Goal: Communication & Community: Answer question/provide support

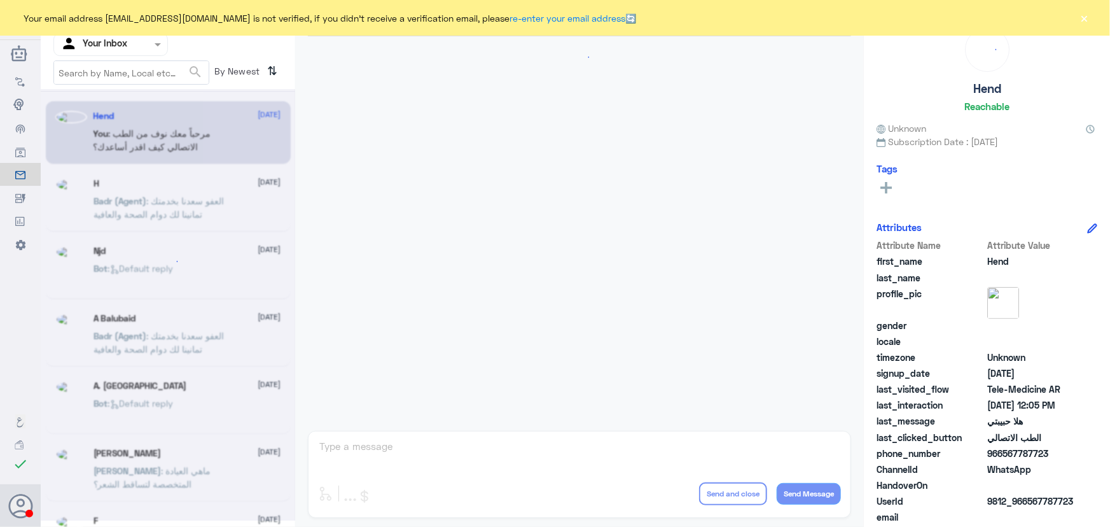
scroll to position [578, 0]
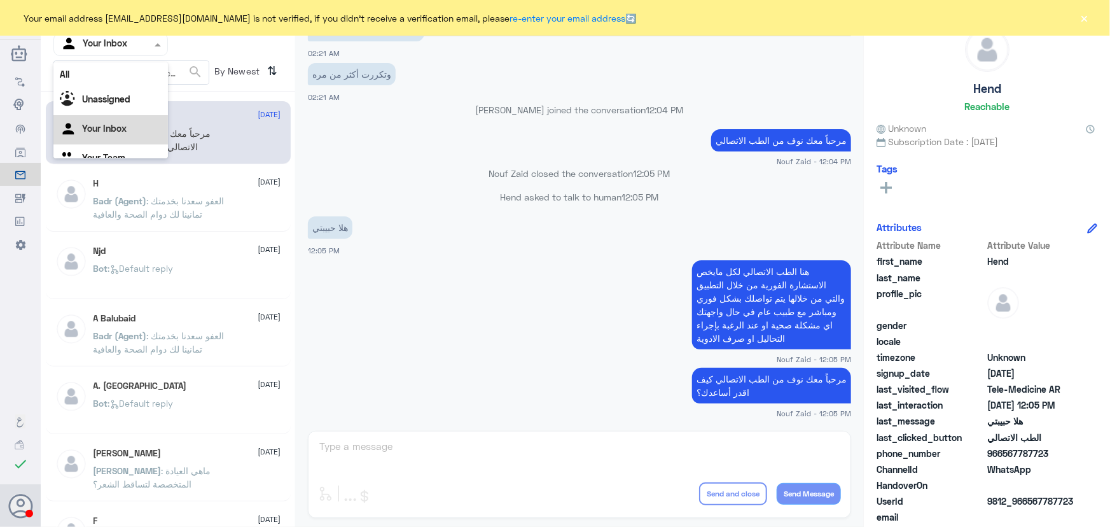
click at [111, 42] on input "text" at bounding box center [95, 44] width 70 height 15
click at [115, 74] on div "All" at bounding box center [110, 74] width 115 height 24
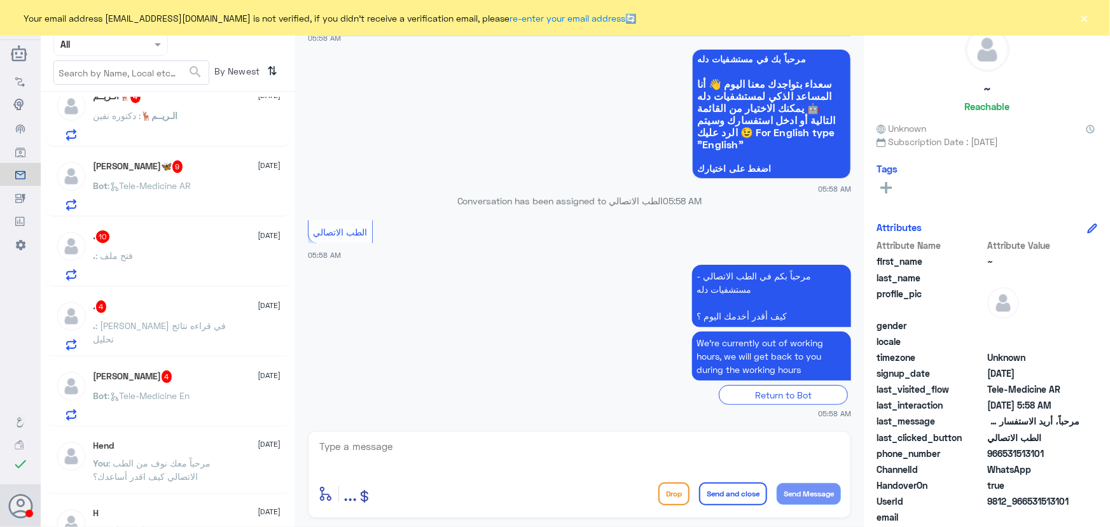
scroll to position [0, 0]
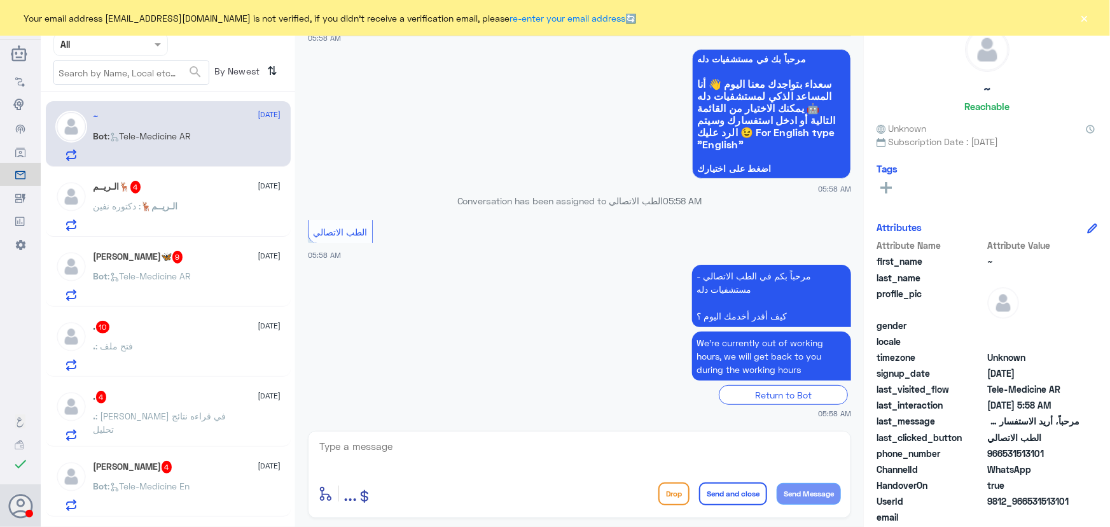
drag, startPoint x: 165, startPoint y: 155, endPoint x: 178, endPoint y: 164, distance: 14.6
click at [165, 153] on p "Bot : Tele-Medicine AR" at bounding box center [143, 145] width 98 height 32
click at [1090, 22] on div "Your email address [EMAIL_ADDRESS][DOMAIN_NAME] is not verified, if you didn't …" at bounding box center [555, 18] width 1110 height 36
click at [168, 210] on span "الـريــم🦌" at bounding box center [159, 205] width 37 height 11
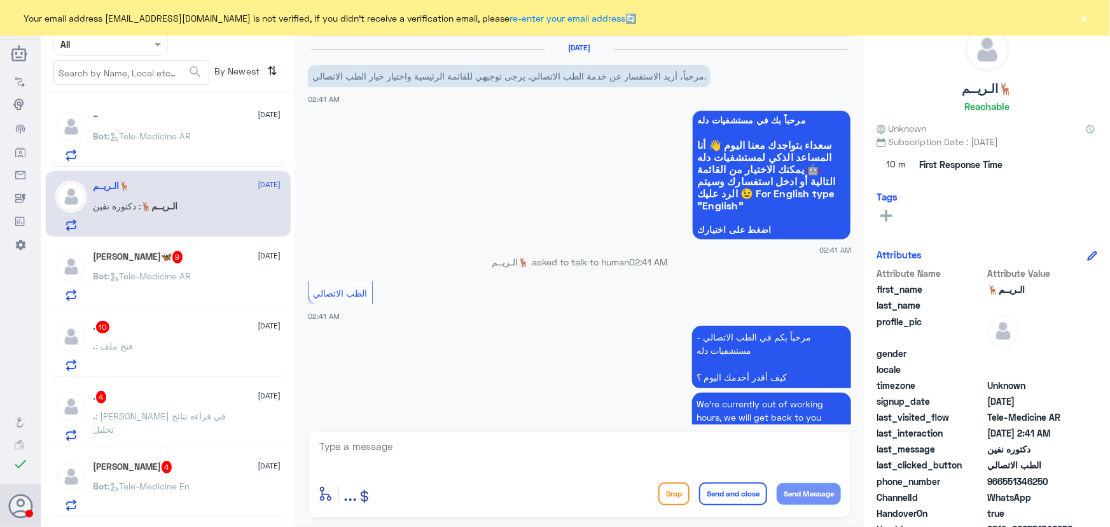
scroll to position [148, 0]
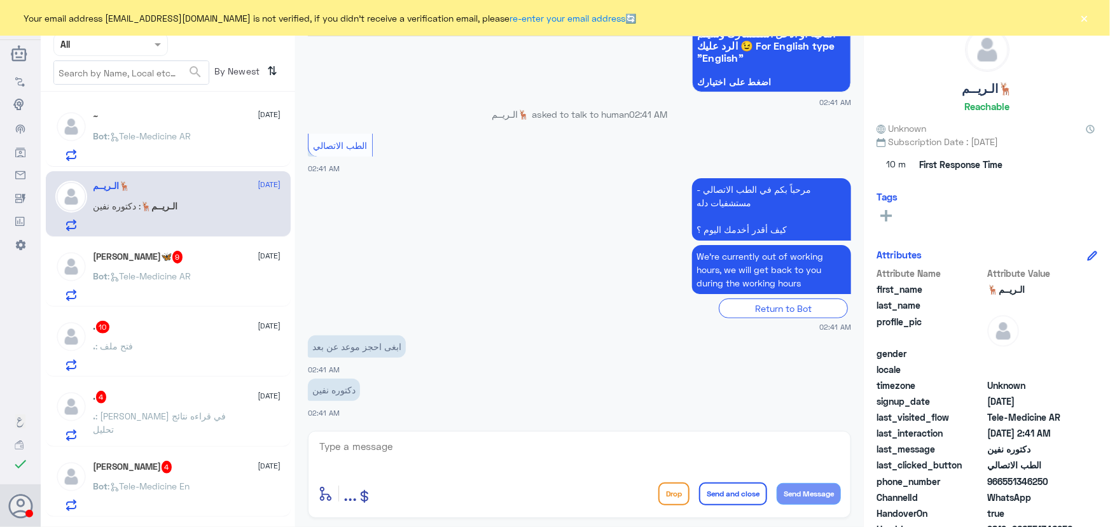
click at [1087, 17] on button "×" at bounding box center [1085, 17] width 13 height 13
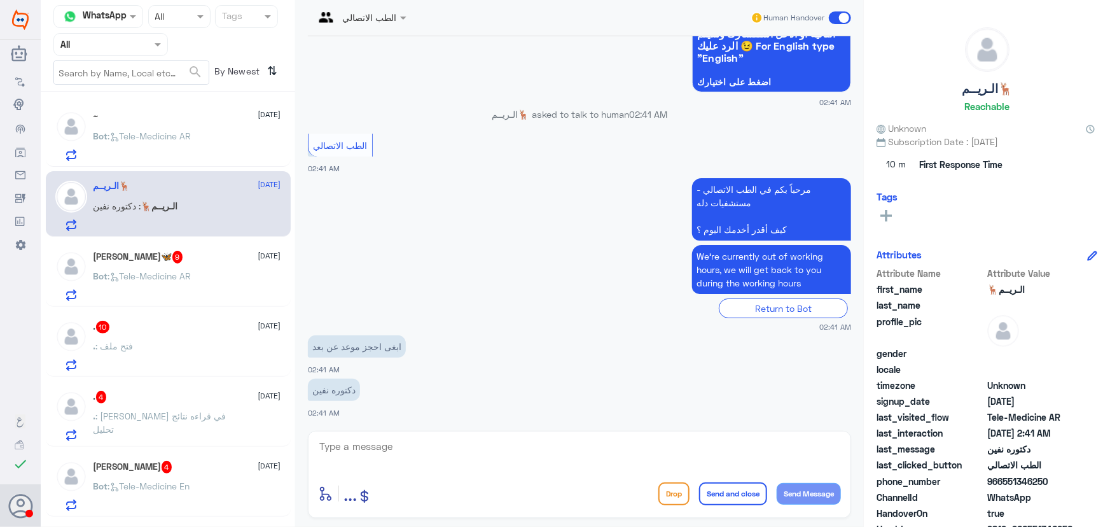
click at [384, 442] on textarea at bounding box center [579, 453] width 523 height 31
paste textarea "مرحباً معك نوف من الطب الاتصالي"
type textarea "مرحباً معك نوف من الطب الاتصالي"
click at [787, 490] on button "Send Message" at bounding box center [809, 494] width 64 height 22
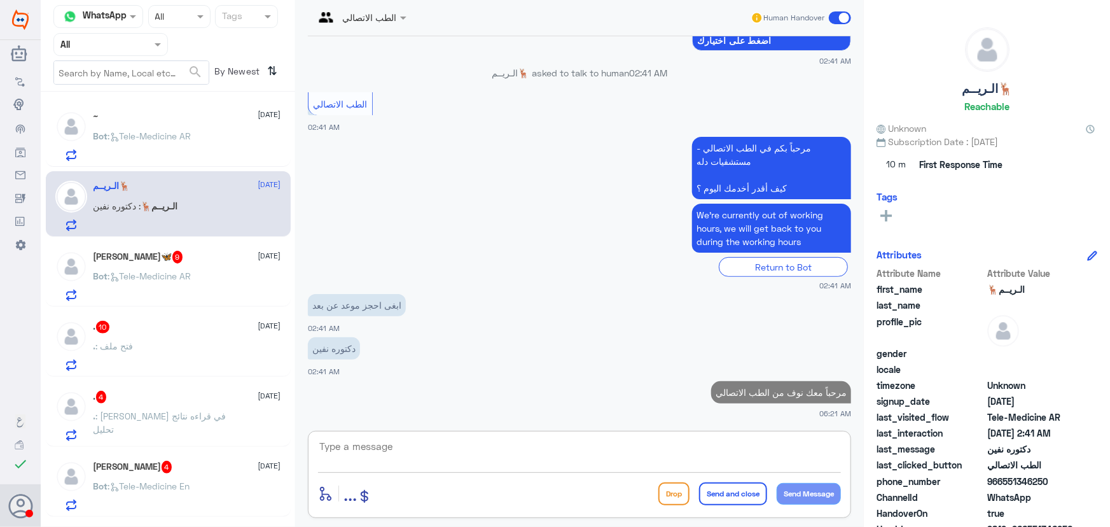
click at [547, 457] on textarea at bounding box center [579, 453] width 523 height 31
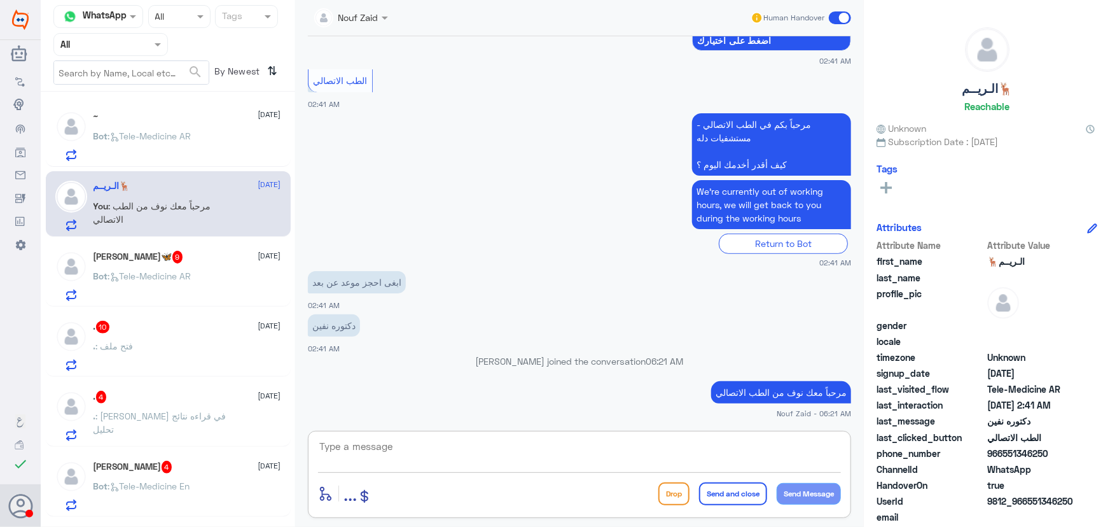
click at [403, 433] on div "enter flow name ... Drop Send and close Send Message" at bounding box center [579, 474] width 543 height 87
click at [400, 441] on textarea at bounding box center [579, 453] width 523 height 31
paste textarea "هنا الطب الاتصالي لكل مايخص الاستشارة الفورية من خلال التطبيق، يمكنك حجز الموعد…"
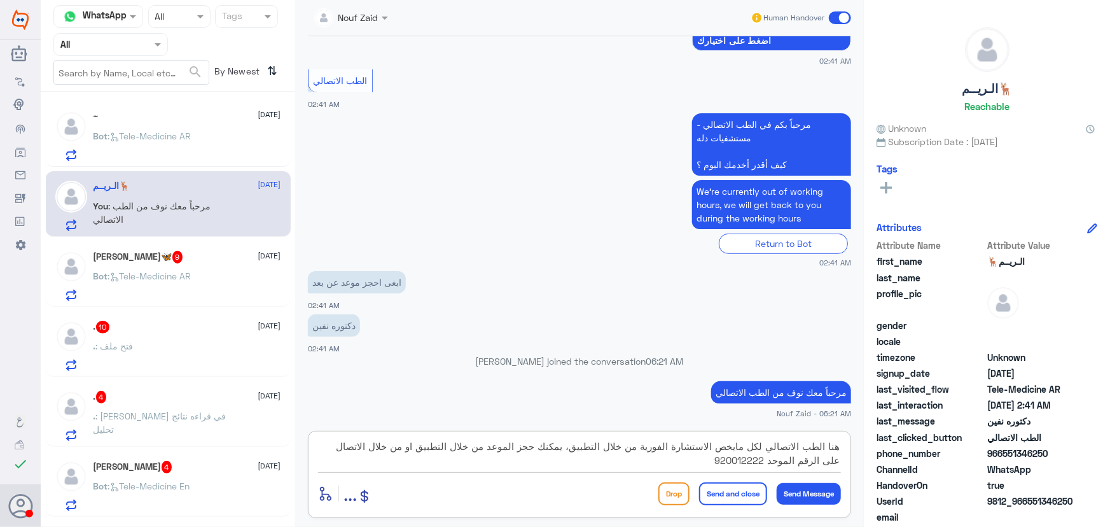
type textarea "هنا الطب الاتصالي لكل مايخص الاستشارة الفورية من خلال التطبيق، يمكنك حجز الموعد…"
drag, startPoint x: 706, startPoint y: 490, endPoint x: 699, endPoint y: 490, distance: 7.0
click at [707, 490] on button "Send and close" at bounding box center [733, 493] width 68 height 23
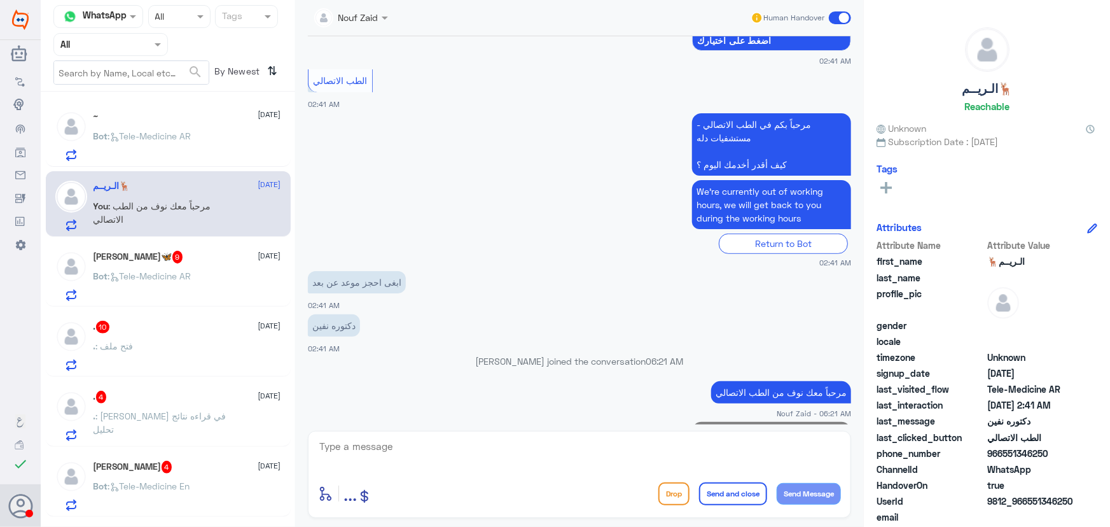
scroll to position [283, 0]
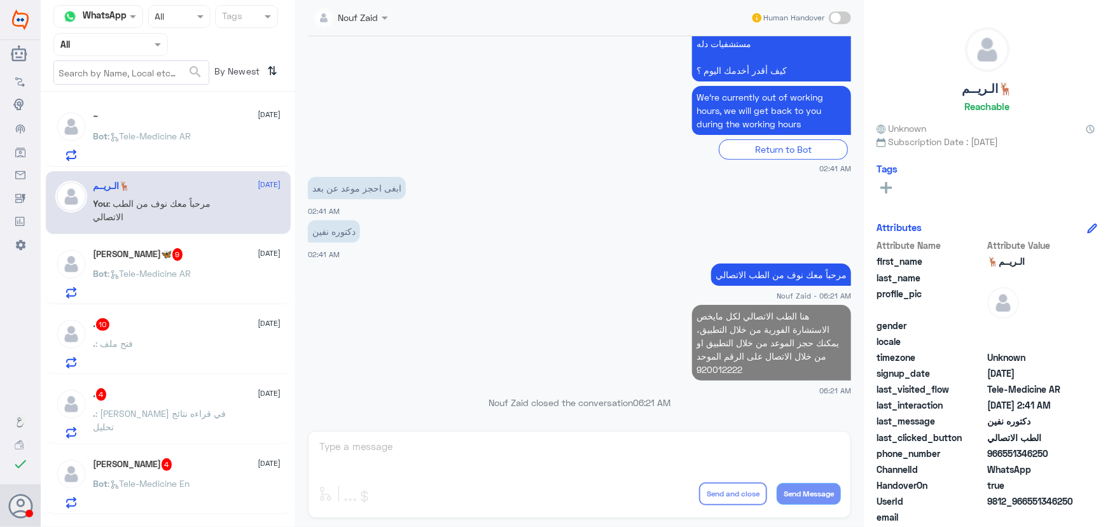
click at [228, 282] on div "Bot : Tele-Medicine AR" at bounding box center [188, 284] width 188 height 29
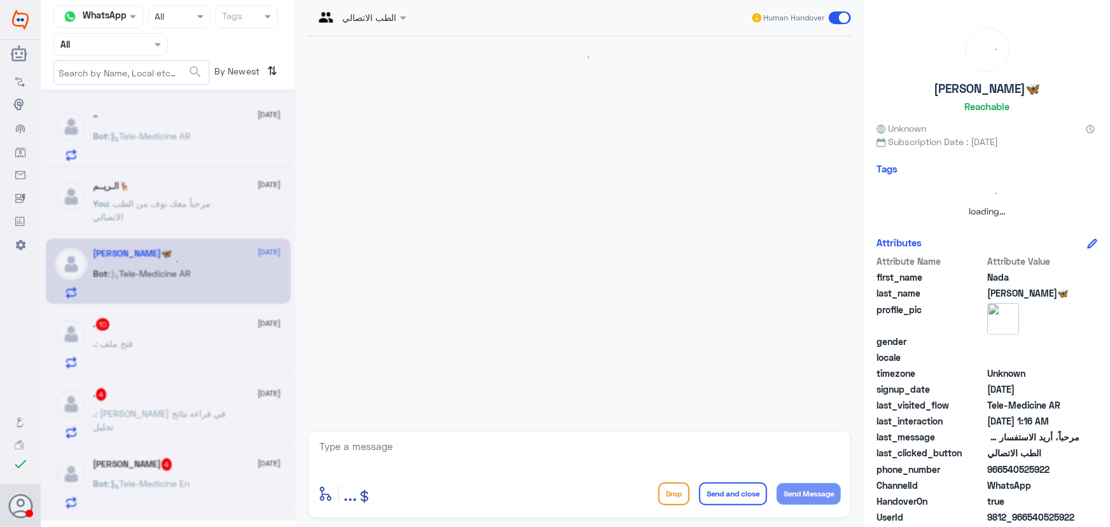
scroll to position [865, 0]
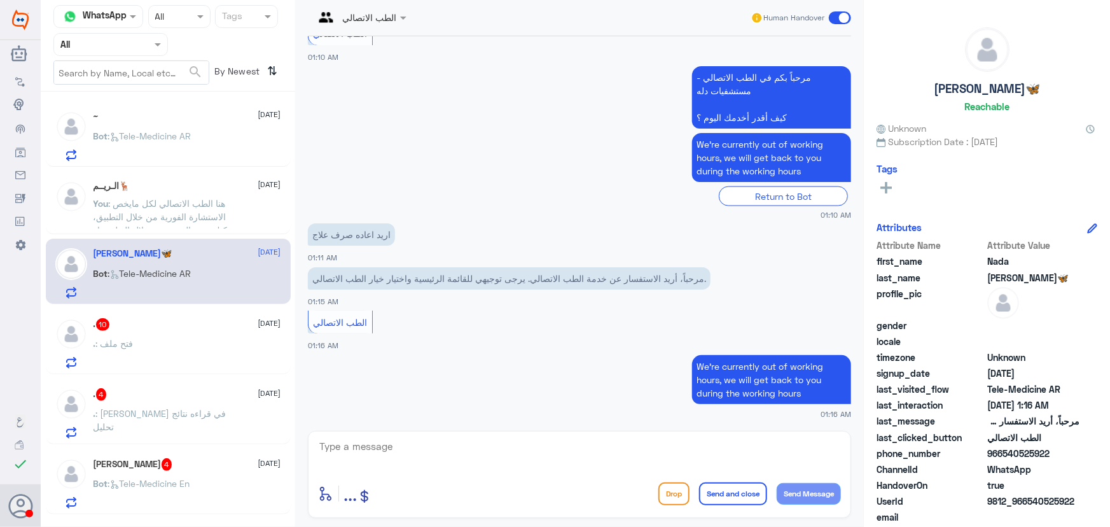
click at [183, 319] on div ". 10 14 October" at bounding box center [188, 324] width 188 height 13
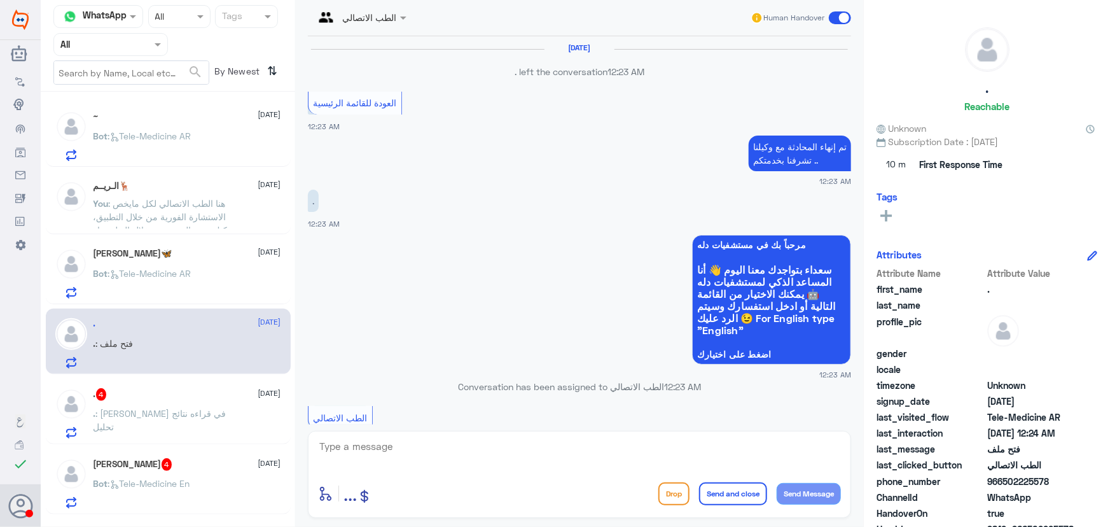
scroll to position [812, 0]
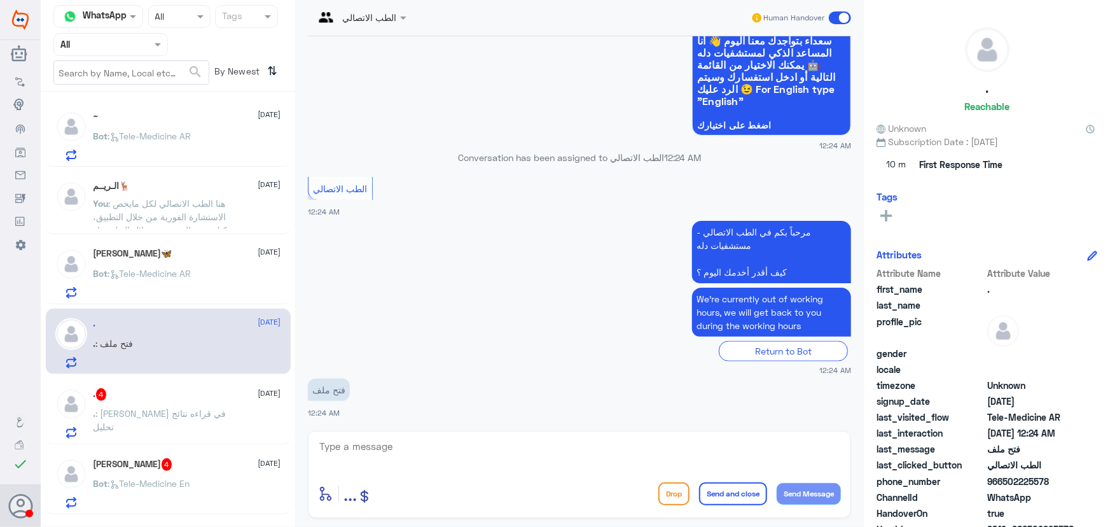
click at [475, 444] on textarea at bounding box center [579, 453] width 523 height 31
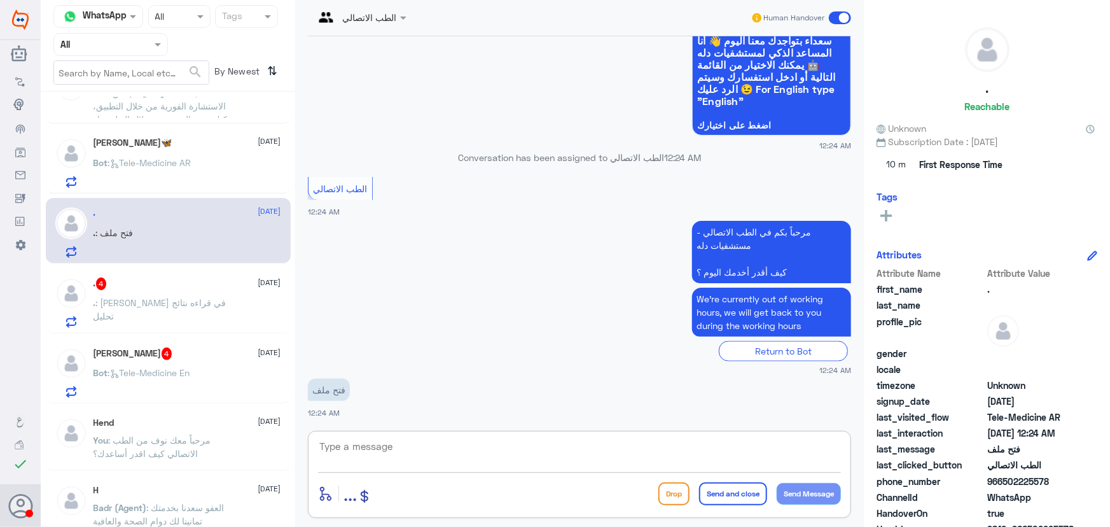
scroll to position [115, 0]
click at [172, 307] on p ". : أرجو المساعده في قراءه نتائج تحليل" at bounding box center [165, 307] width 143 height 32
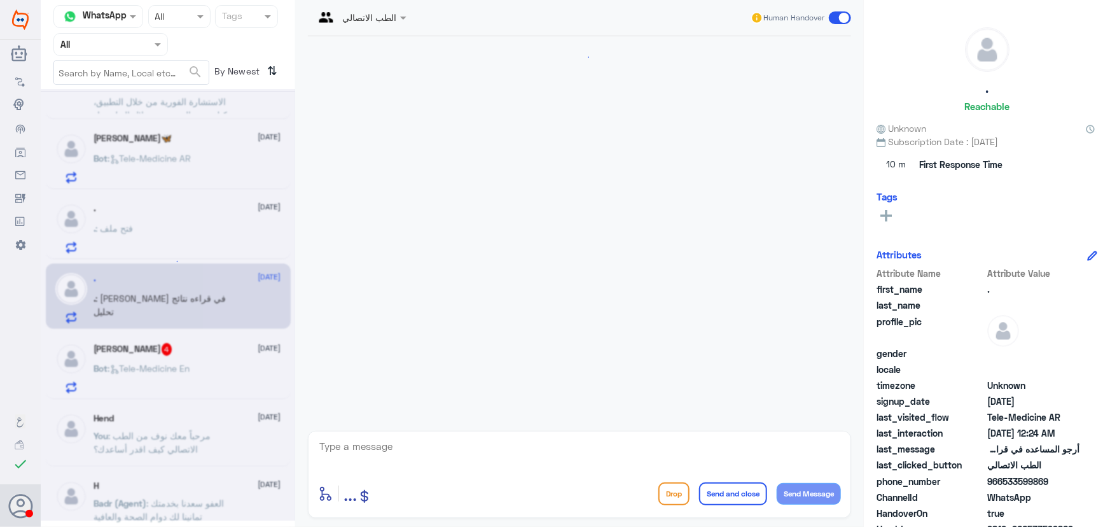
scroll to position [430, 0]
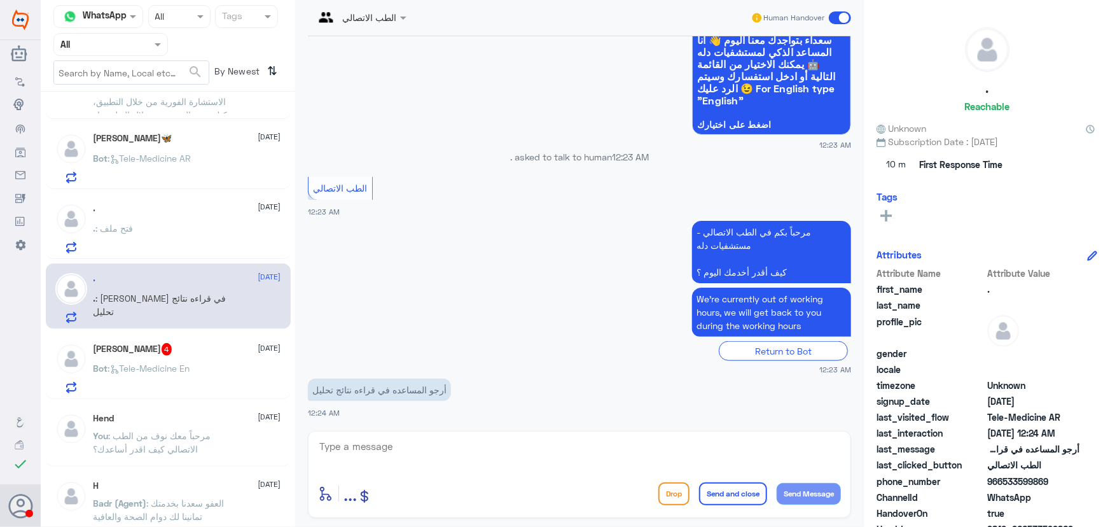
click at [190, 361] on p "Bot : Tele-Medicine En" at bounding box center [142, 377] width 97 height 32
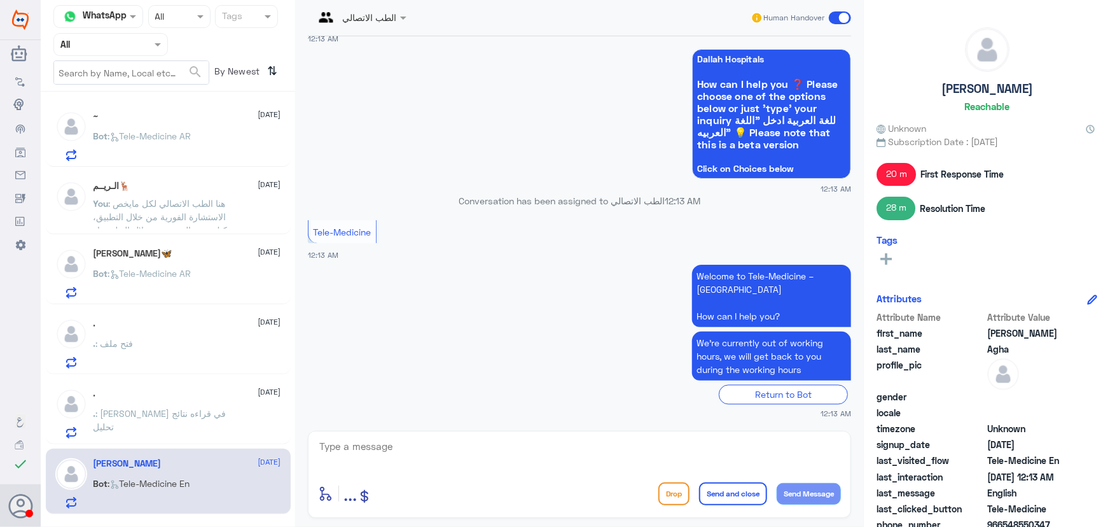
click at [828, 23] on div "Human Handover" at bounding box center [801, 17] width 101 height 23
click at [830, 23] on label at bounding box center [840, 17] width 22 height 13
click at [0, 0] on input "checkbox" at bounding box center [0, 0] width 0 height 0
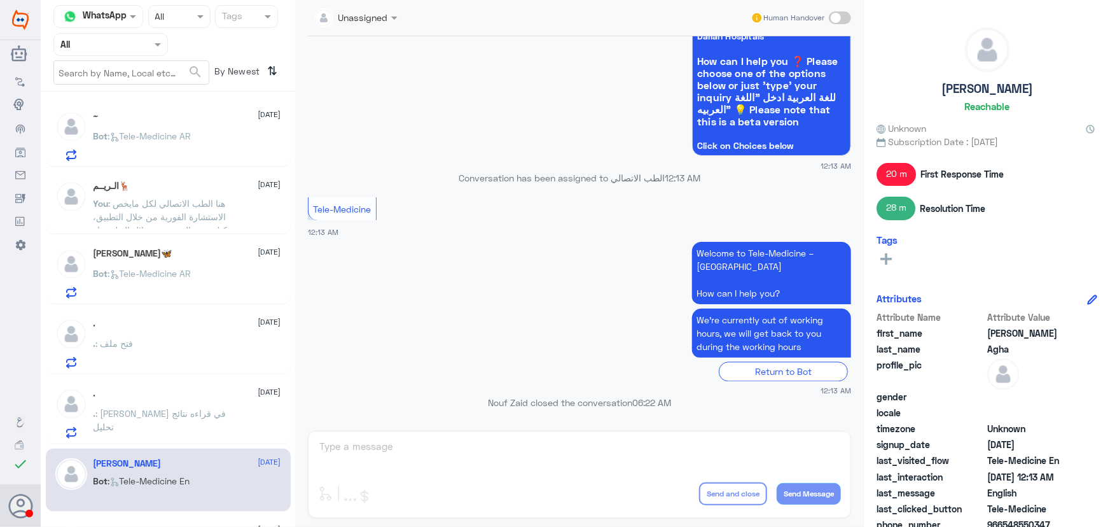
click at [168, 409] on span ": أرجو المساعده في قراءه نتائج تحليل" at bounding box center [160, 420] width 133 height 24
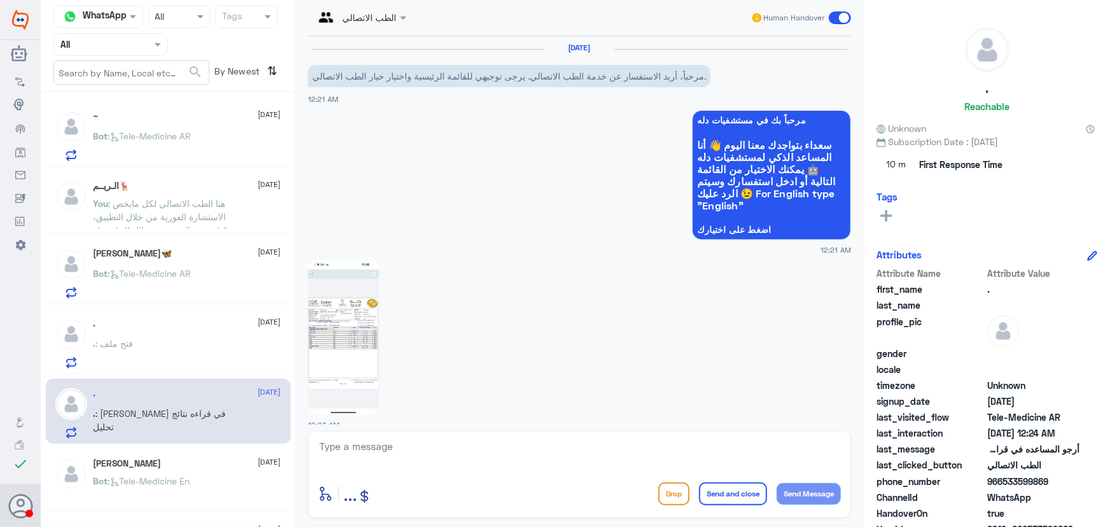
scroll to position [430, 0]
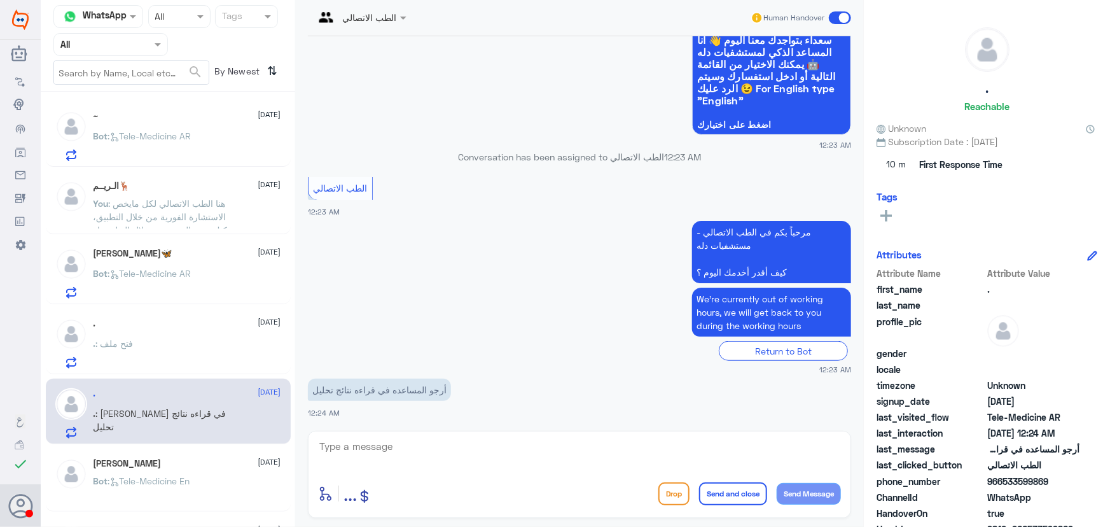
click at [208, 324] on div ". 14 October" at bounding box center [188, 323] width 188 height 11
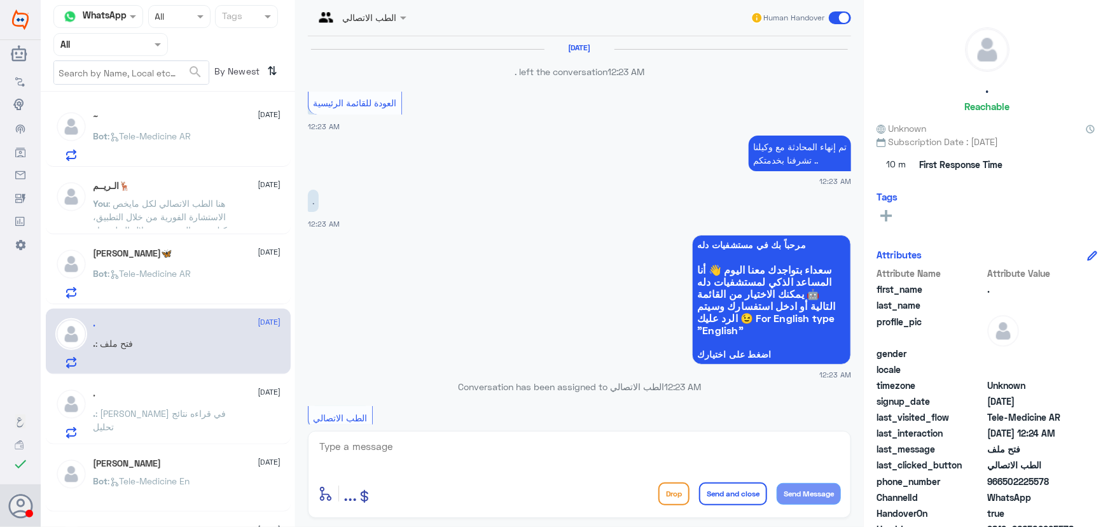
scroll to position [812, 0]
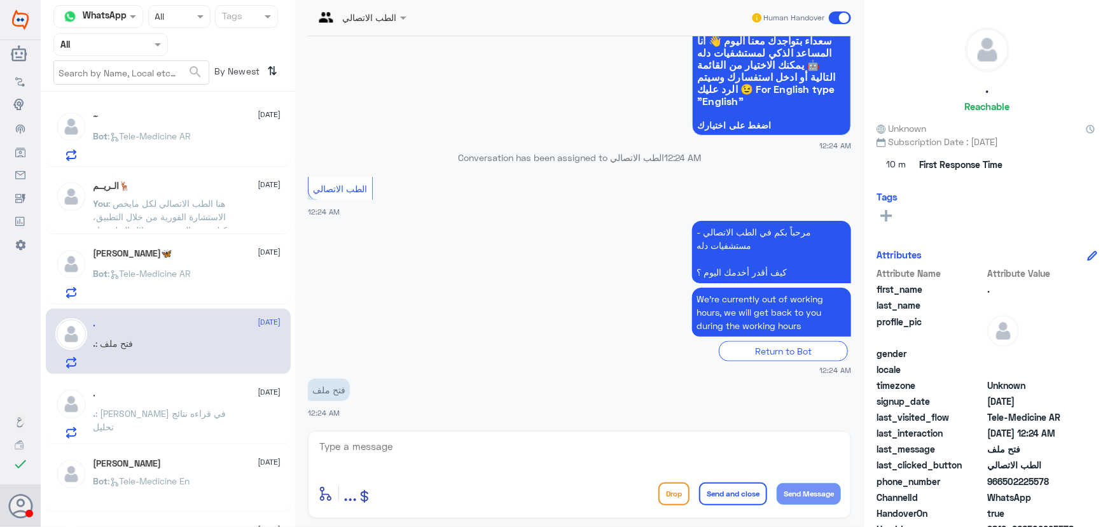
click at [173, 248] on div "Nada Al Jouris🦋 14 October Bot : Tele-Medicine AR" at bounding box center [168, 272] width 245 height 66
click at [164, 269] on span ": Tele-Medicine AR" at bounding box center [149, 273] width 83 height 11
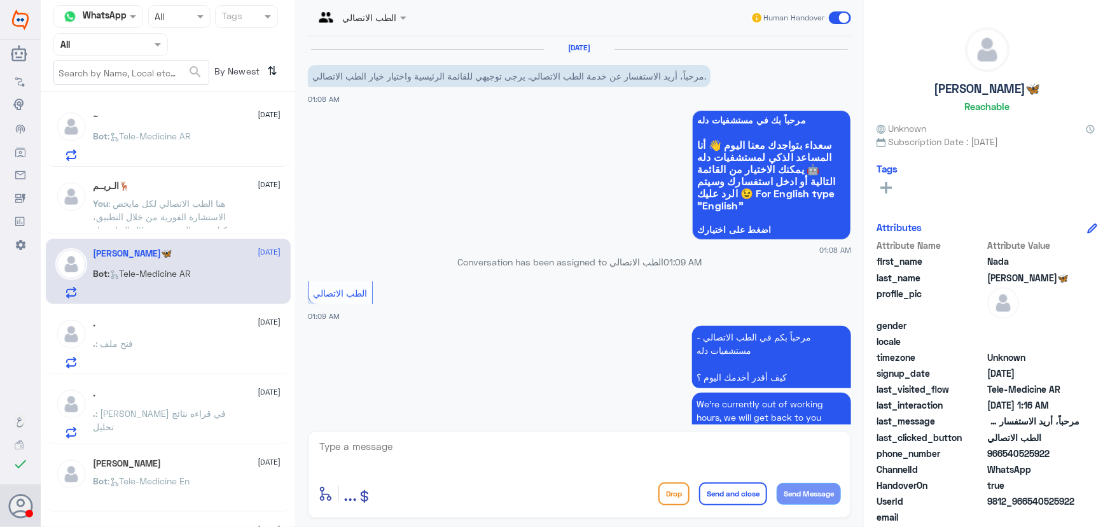
scroll to position [865, 0]
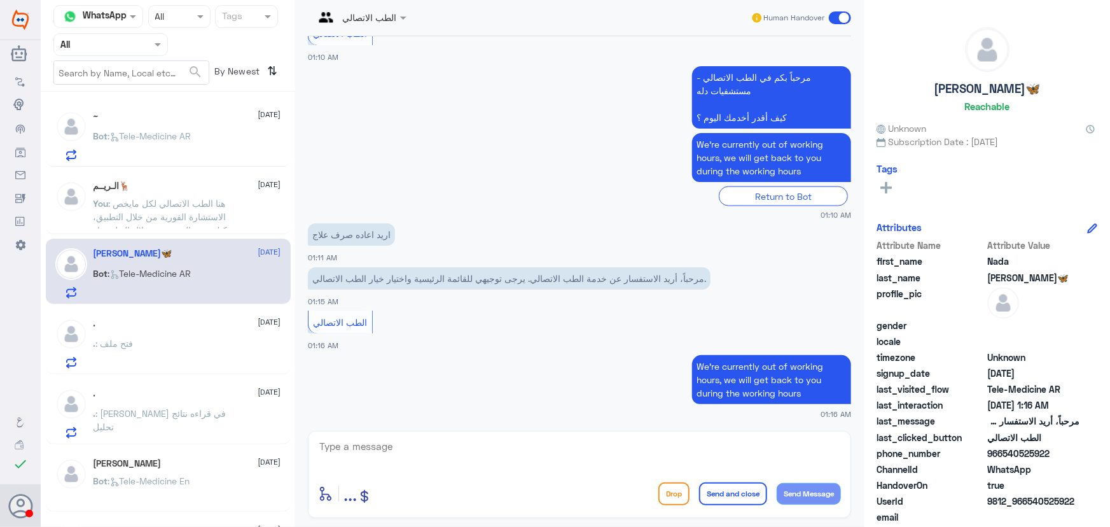
click at [143, 164] on div "~ 14 October Bot : Tele-Medicine AR" at bounding box center [168, 134] width 245 height 66
click at [184, 134] on span ": Tele-Medicine AR" at bounding box center [149, 135] width 83 height 11
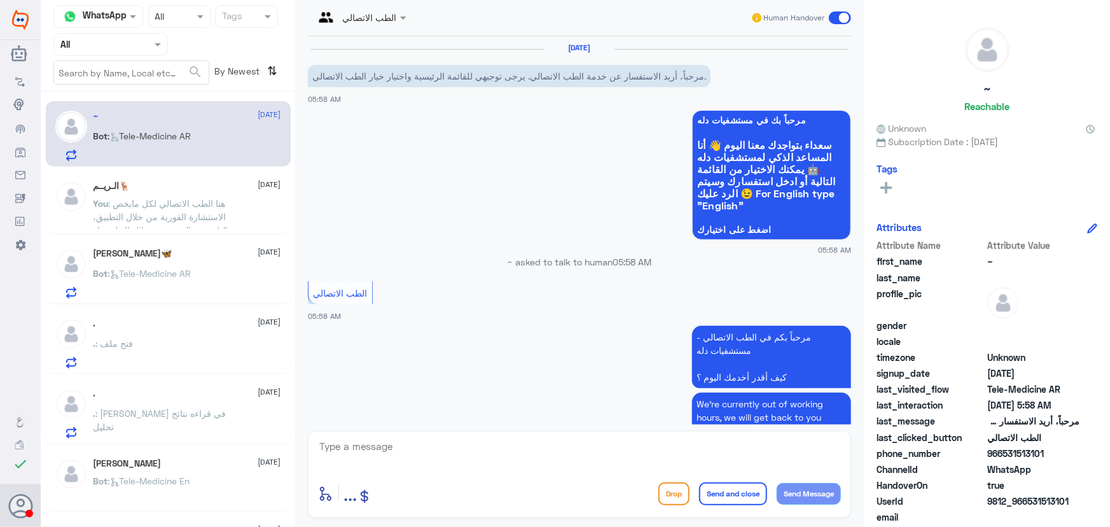
scroll to position [61, 0]
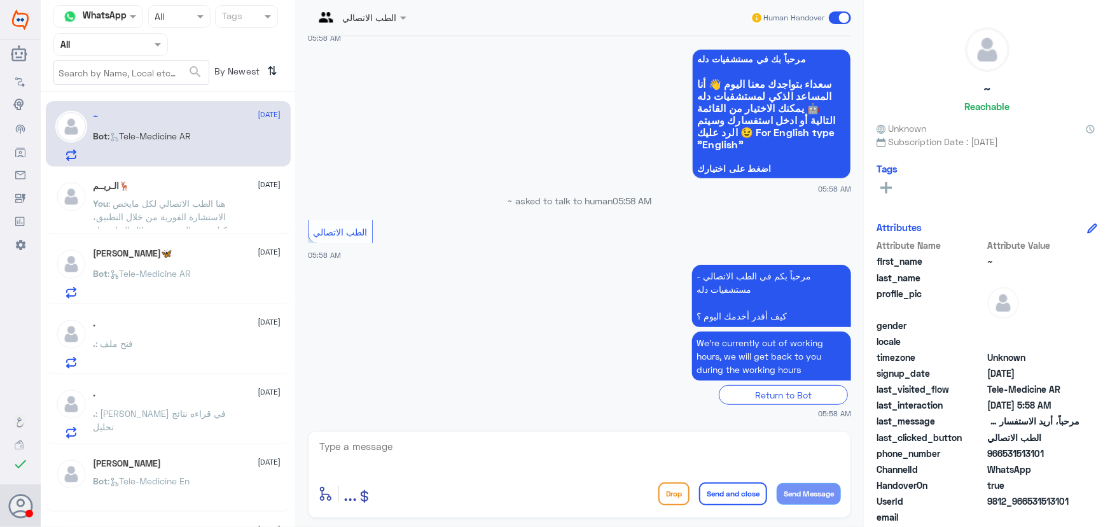
click at [115, 234] on div "~ 14 October Bot : Tele-Medicine AR الـريــم🦌 14 October You : هنا الطب الاتصال…" at bounding box center [168, 314] width 255 height 435
click at [152, 210] on p "You : هنا الطب الاتصالي لكل مايخص الاستشارة الفورية من خلال التطبيق، يمكنك حجز …" at bounding box center [165, 213] width 143 height 32
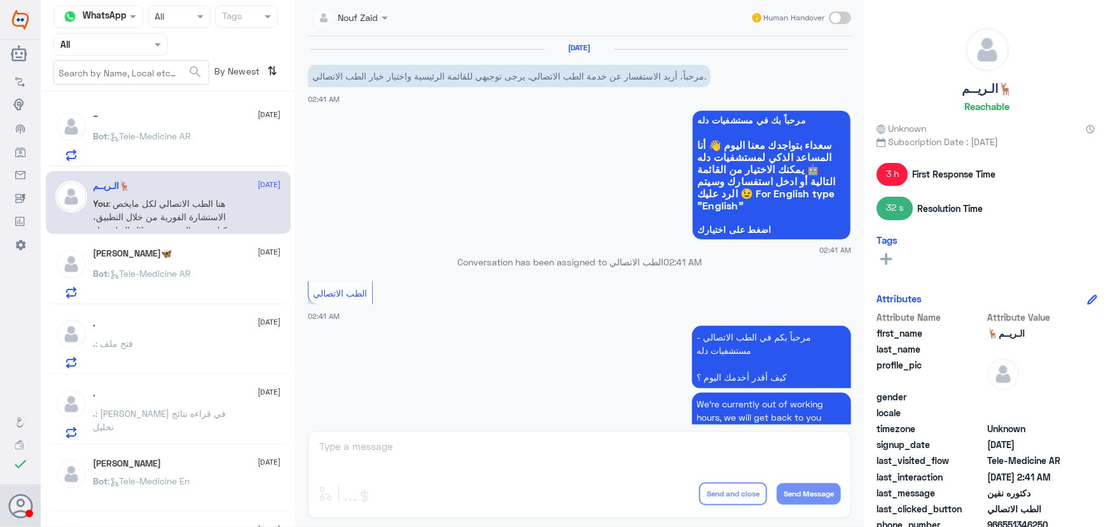
scroll to position [330, 0]
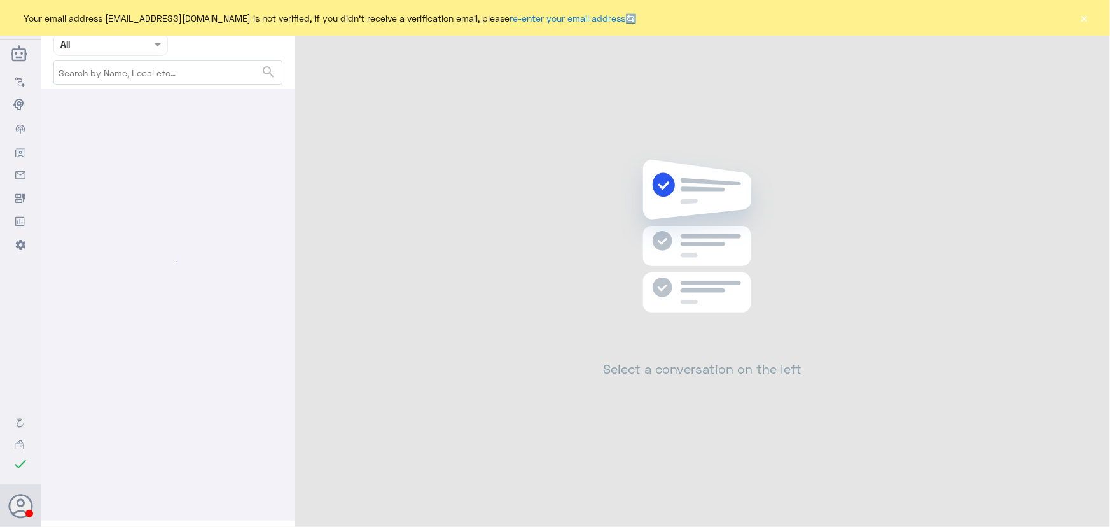
click at [1078, 17] on div "Your email address [EMAIL_ADDRESS][DOMAIN_NAME] is not verified, if you didn't …" at bounding box center [555, 18] width 1110 height 36
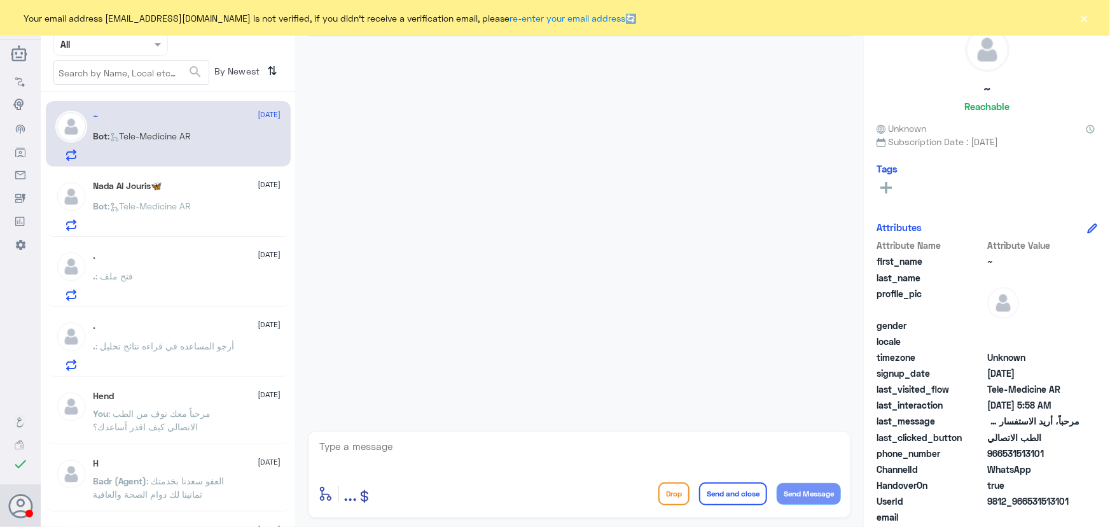
click at [1080, 18] on button "×" at bounding box center [1085, 17] width 13 height 13
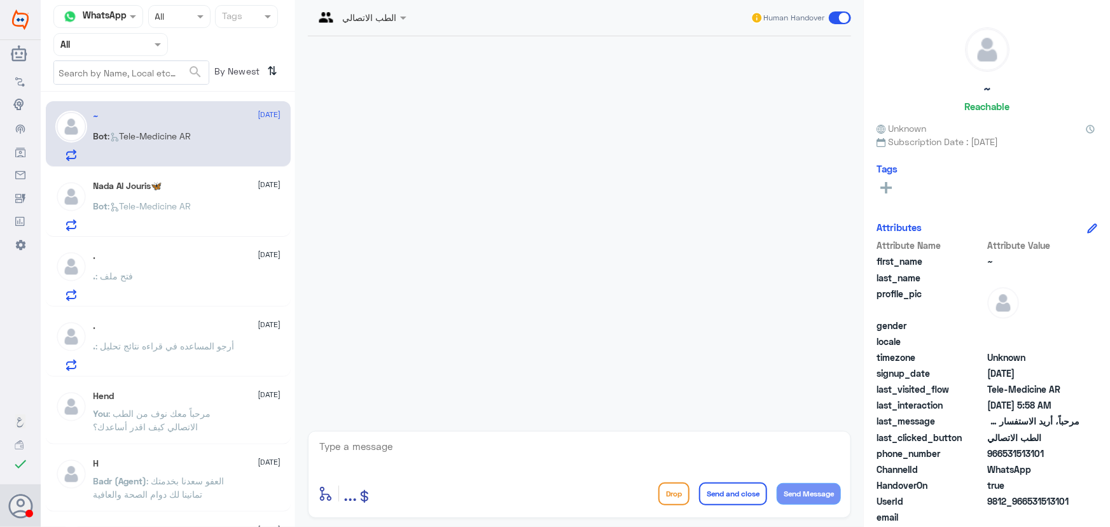
drag, startPoint x: 171, startPoint y: 319, endPoint x: 172, endPoint y: 333, distance: 14.7
click at [171, 326] on div ". [DATE] . : أرجو المساعده في قراءه نتائج تحليل" at bounding box center [168, 344] width 245 height 66
click at [168, 360] on p ". : أرجو المساعده في قراءه نتائج تحليل" at bounding box center [164, 355] width 141 height 32
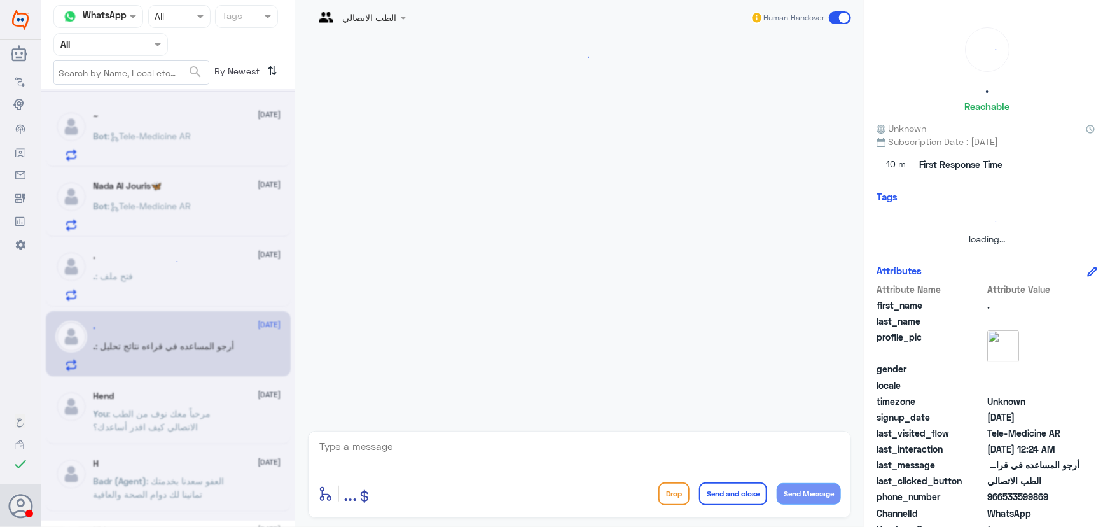
scroll to position [430, 0]
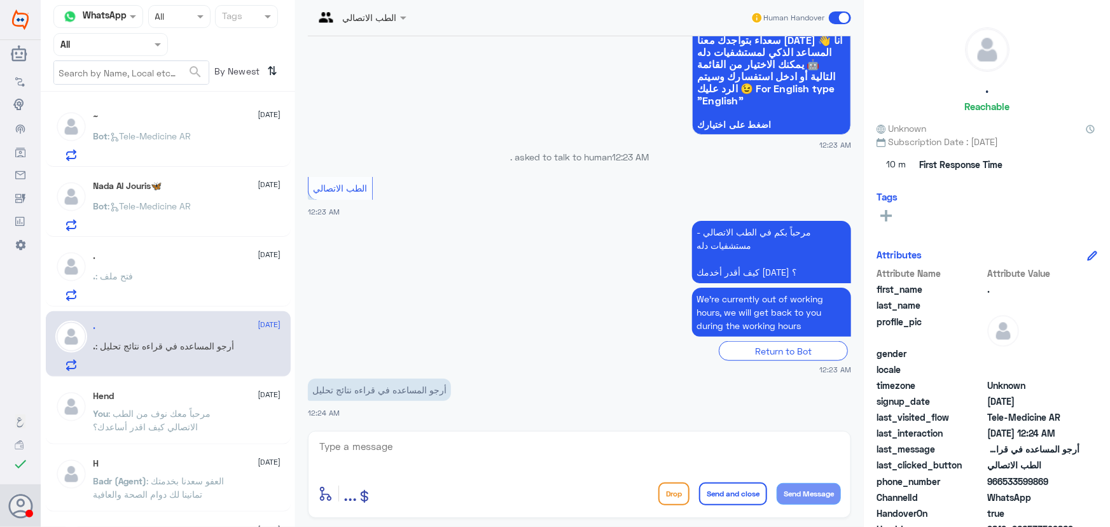
click at [185, 145] on p "Bot : Tele-Medicine AR" at bounding box center [143, 145] width 98 height 32
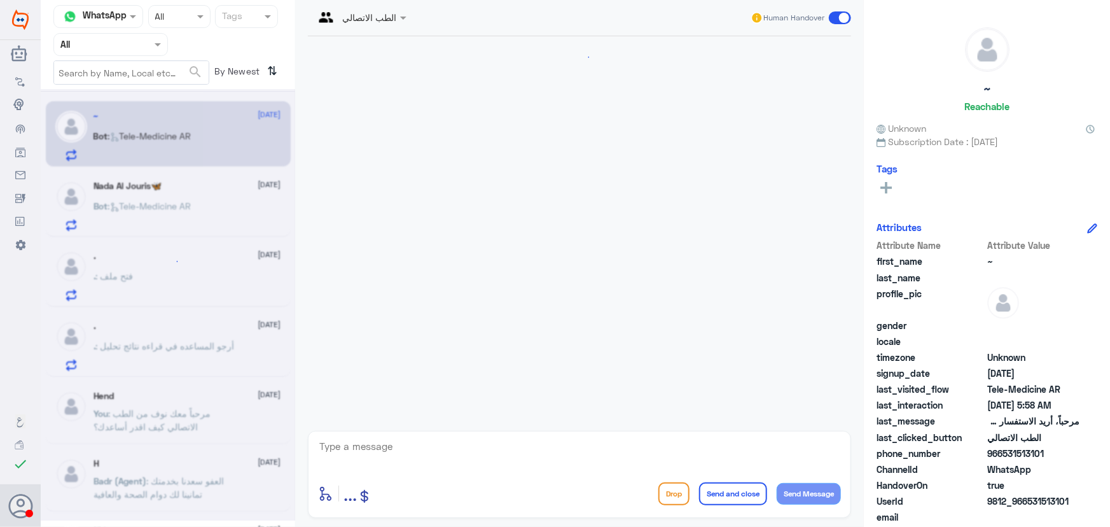
scroll to position [61, 0]
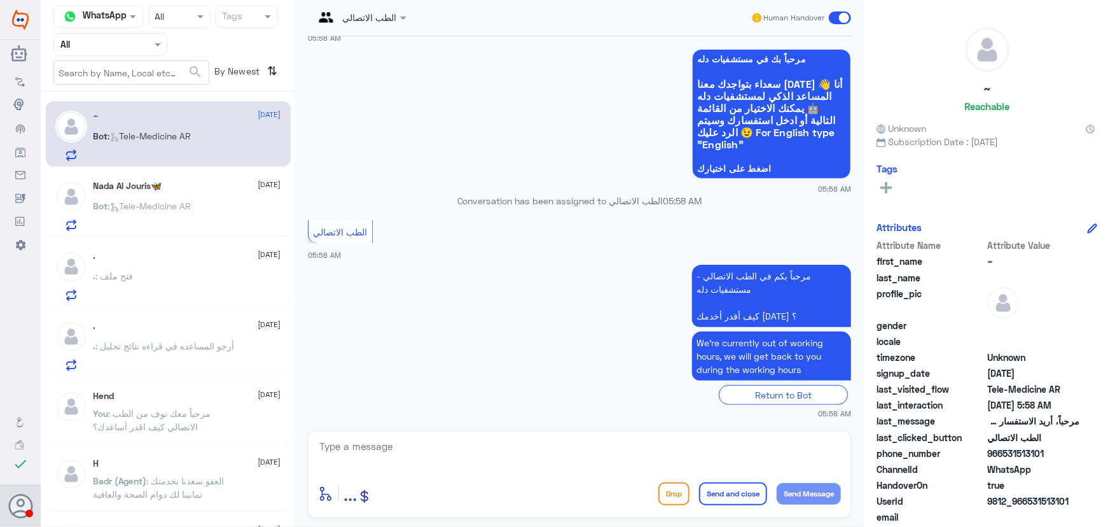
click at [190, 221] on p "Bot : Tele-Medicine AR" at bounding box center [143, 215] width 98 height 32
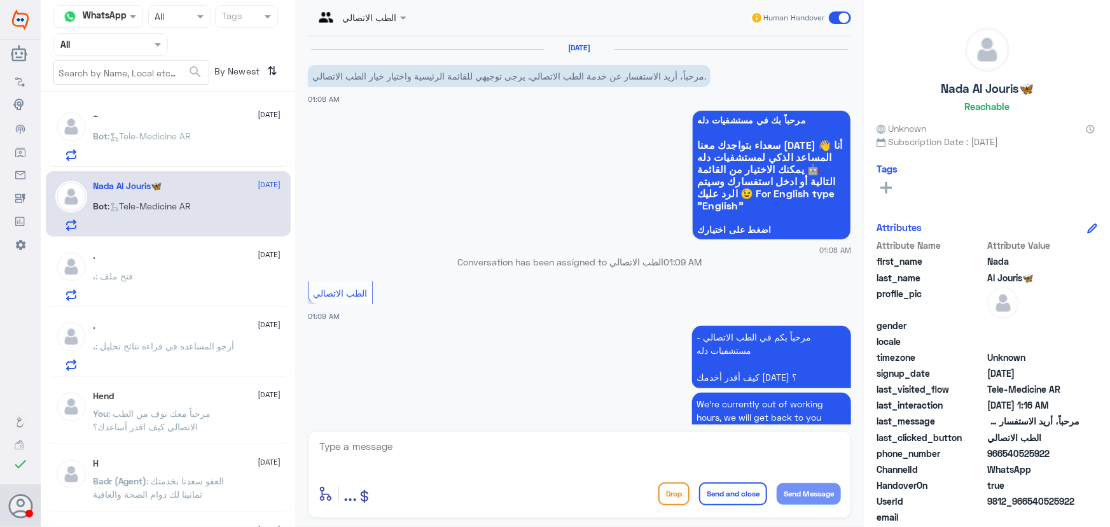
scroll to position [865, 0]
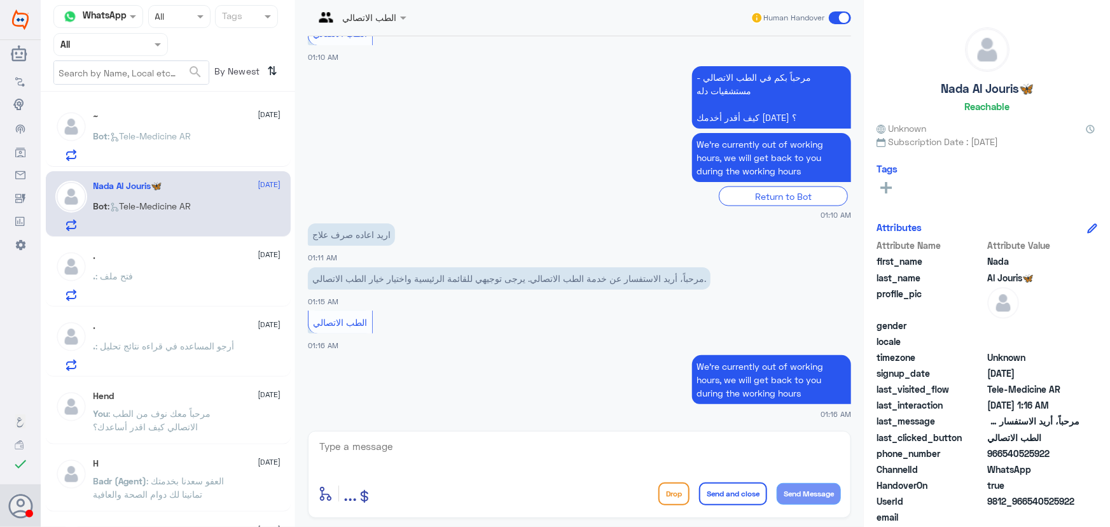
drag, startPoint x: 1004, startPoint y: 451, endPoint x: 1058, endPoint y: 445, distance: 54.3
click at [1058, 447] on span "966540525922" at bounding box center [1034, 453] width 92 height 13
copy span "540525922"
click at [550, 433] on div "enter flow name ... Drop Send and close Send Message" at bounding box center [579, 474] width 543 height 87
click at [541, 449] on textarea at bounding box center [579, 453] width 523 height 31
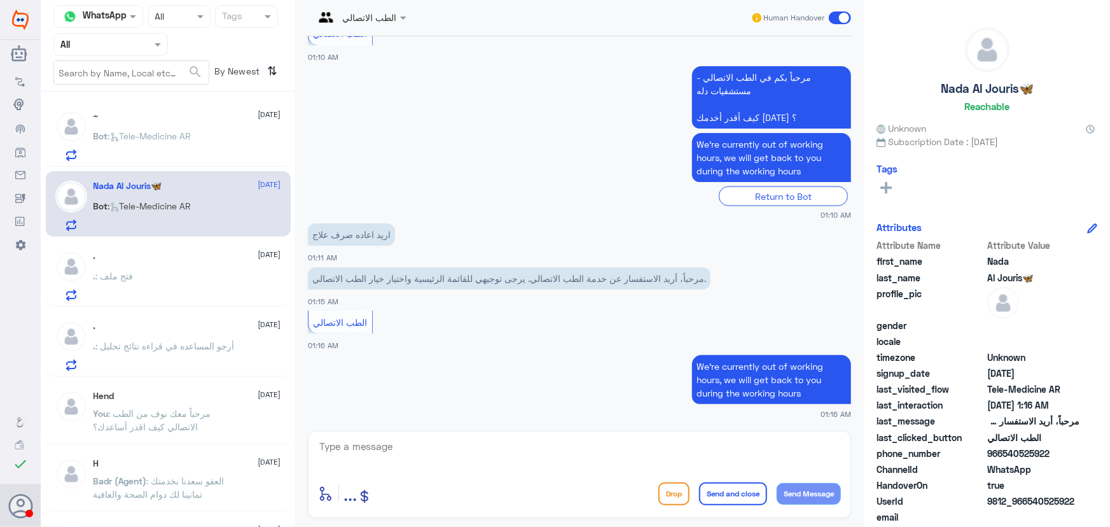
click at [458, 435] on div "enter flow name ... Drop Send and close Send Message" at bounding box center [579, 474] width 543 height 87
click at [449, 451] on textarea at bounding box center [579, 453] width 523 height 31
